Goal: Navigation & Orientation: Find specific page/section

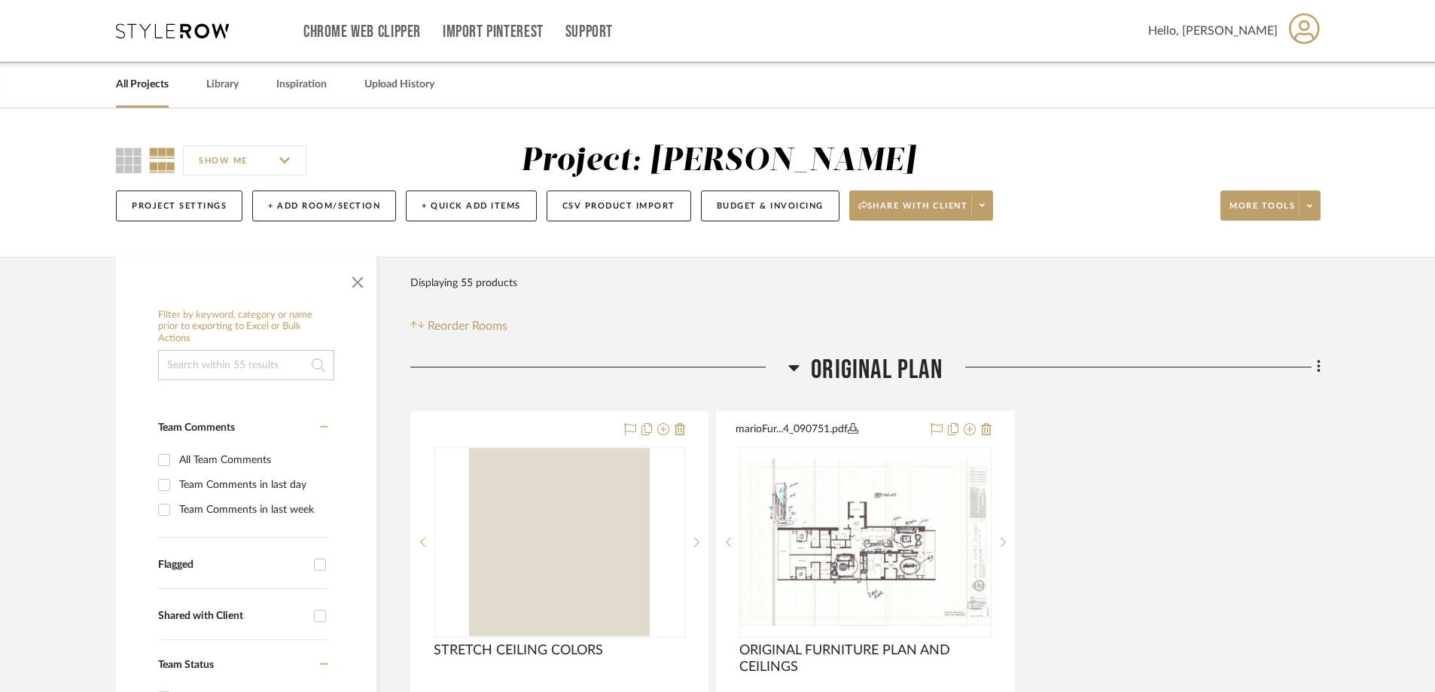
click at [120, 80] on link "All Projects" at bounding box center [142, 85] width 53 height 20
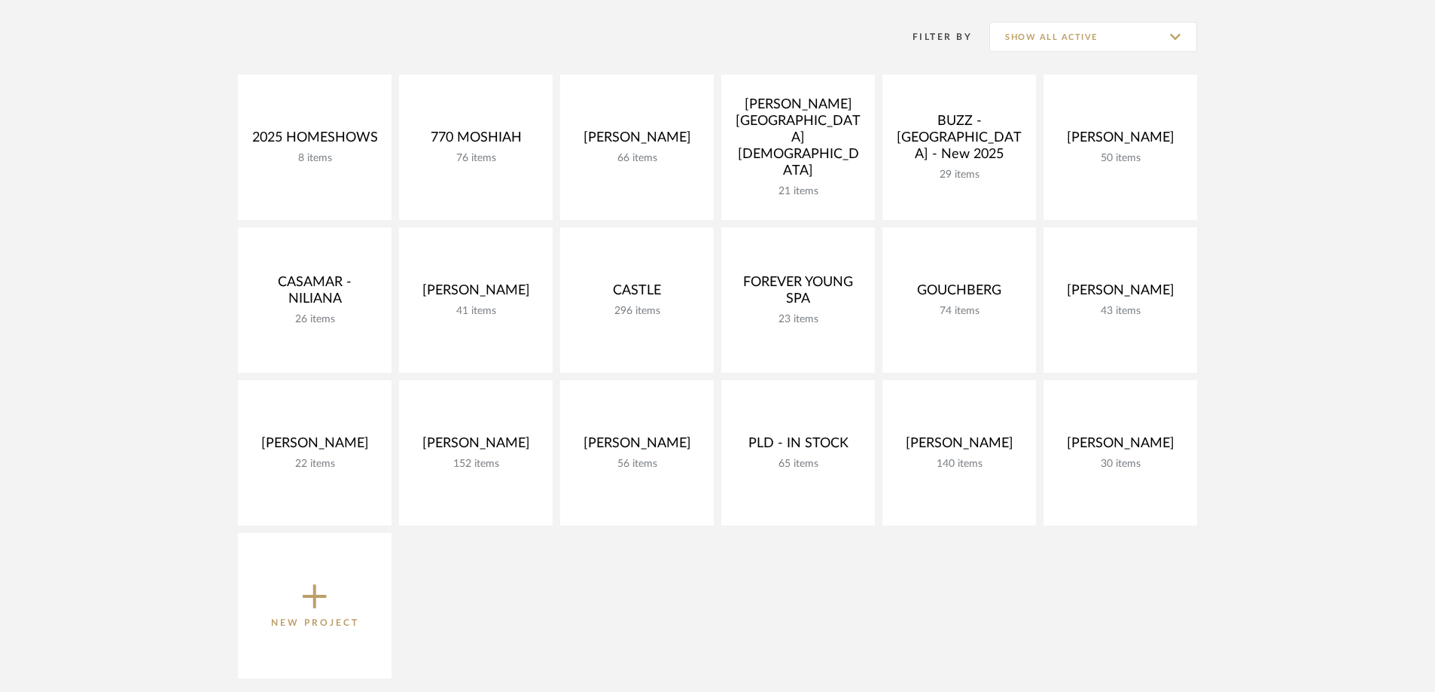
scroll to position [301, 0]
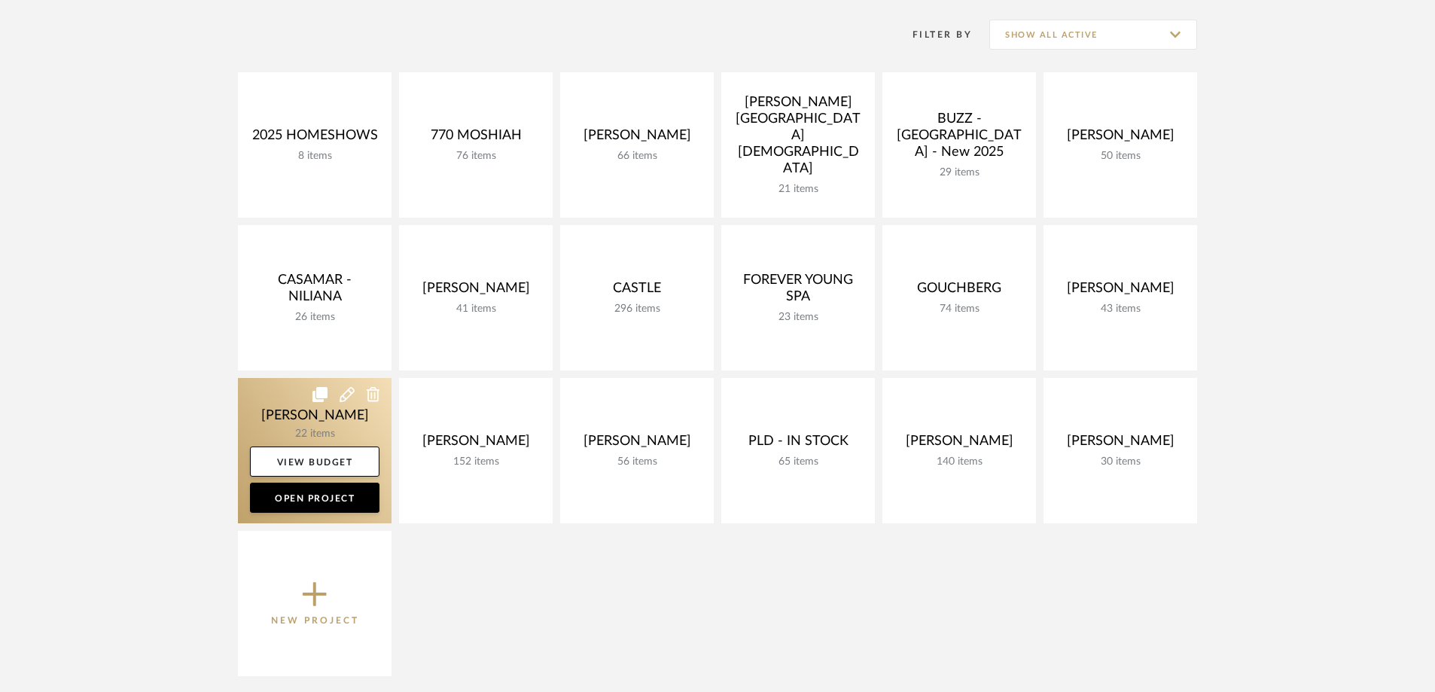
click at [332, 413] on link at bounding box center [315, 450] width 154 height 145
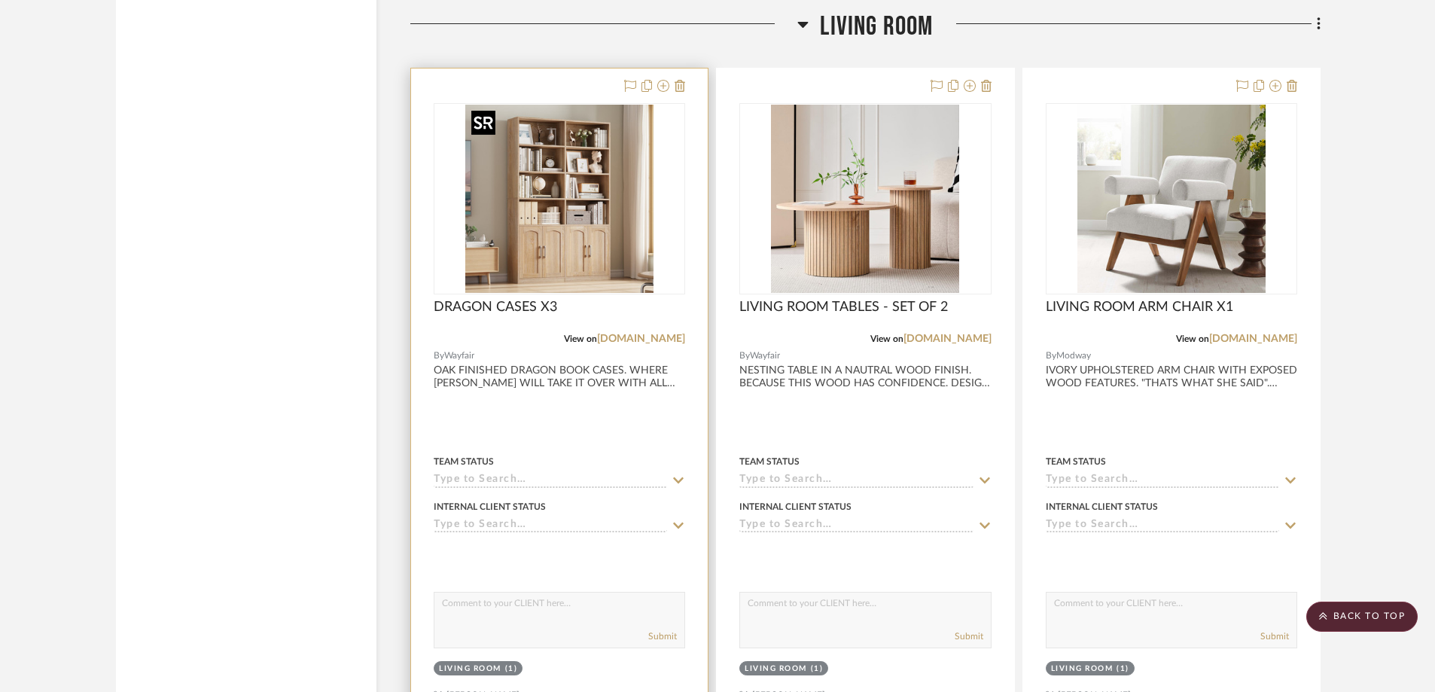
scroll to position [2485, 0]
click at [550, 370] on div at bounding box center [559, 397] width 297 height 659
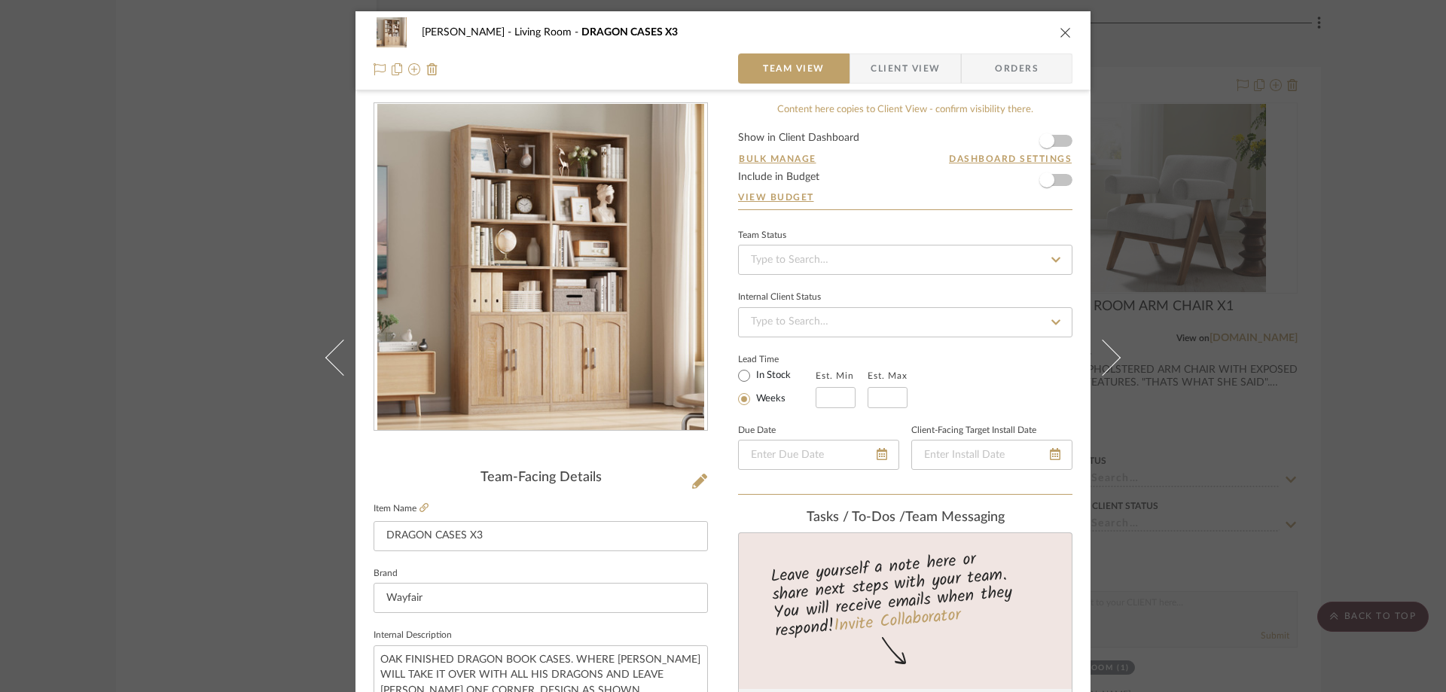
scroll to position [226, 0]
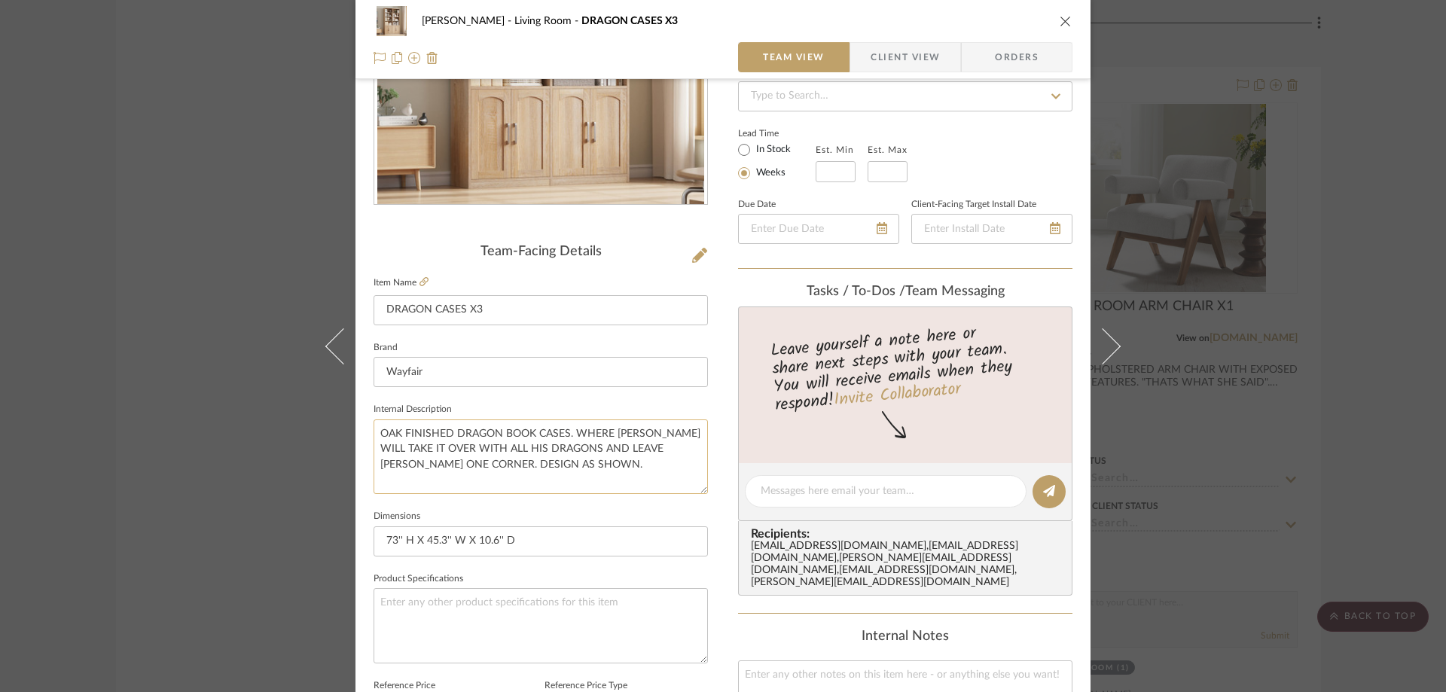
click at [556, 465] on textarea "OAK FINISHED DRAGON BOOK CASES. WHERE [PERSON_NAME] WILL TAKE IT OVER WITH ALL …" at bounding box center [540, 456] width 334 height 75
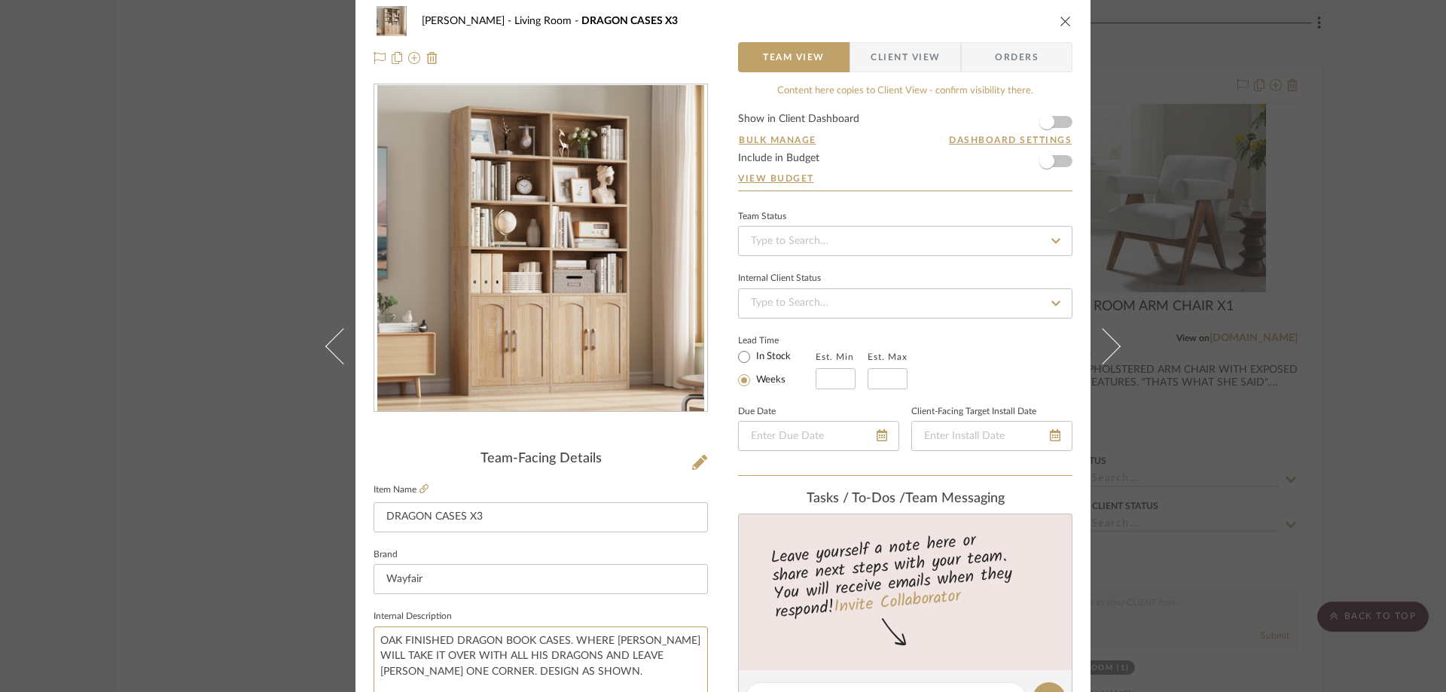
scroll to position [0, 0]
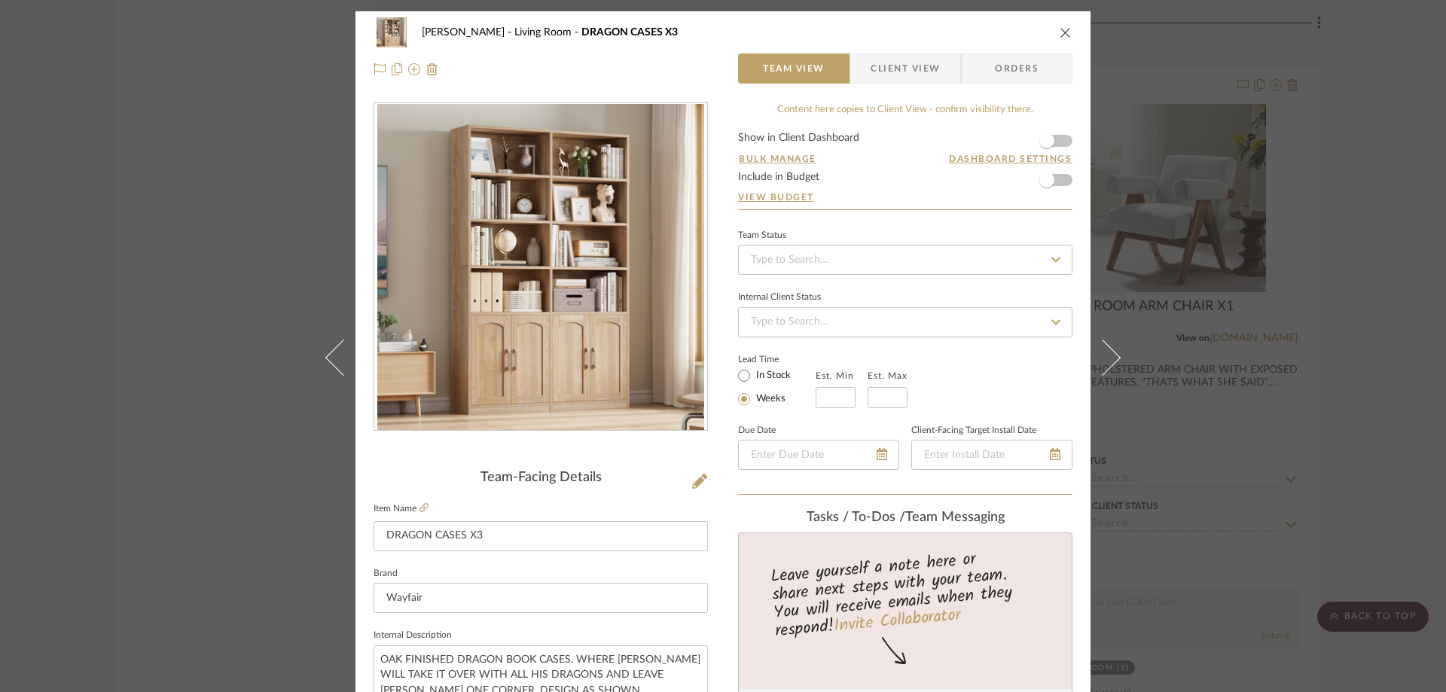
click at [1062, 36] on icon "close" at bounding box center [1065, 32] width 12 height 12
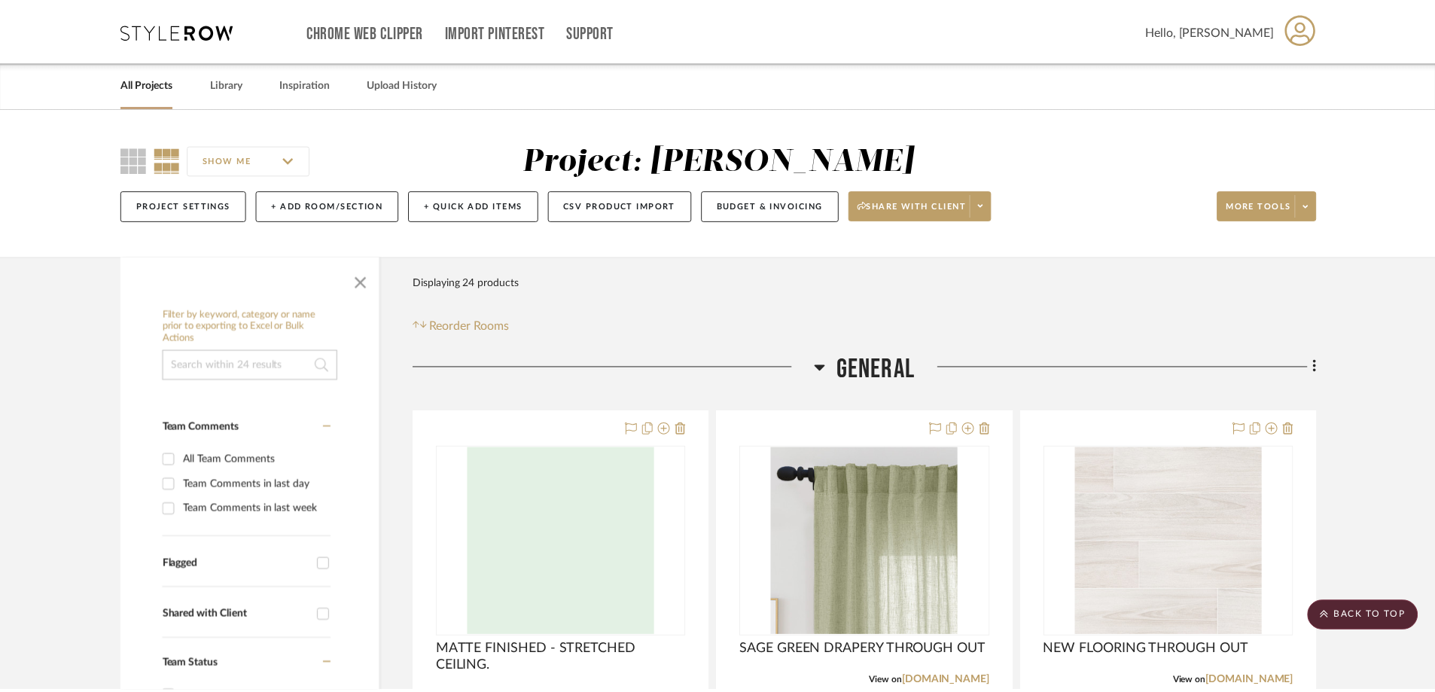
scroll to position [2485, 0]
